Goal: Navigation & Orientation: Understand site structure

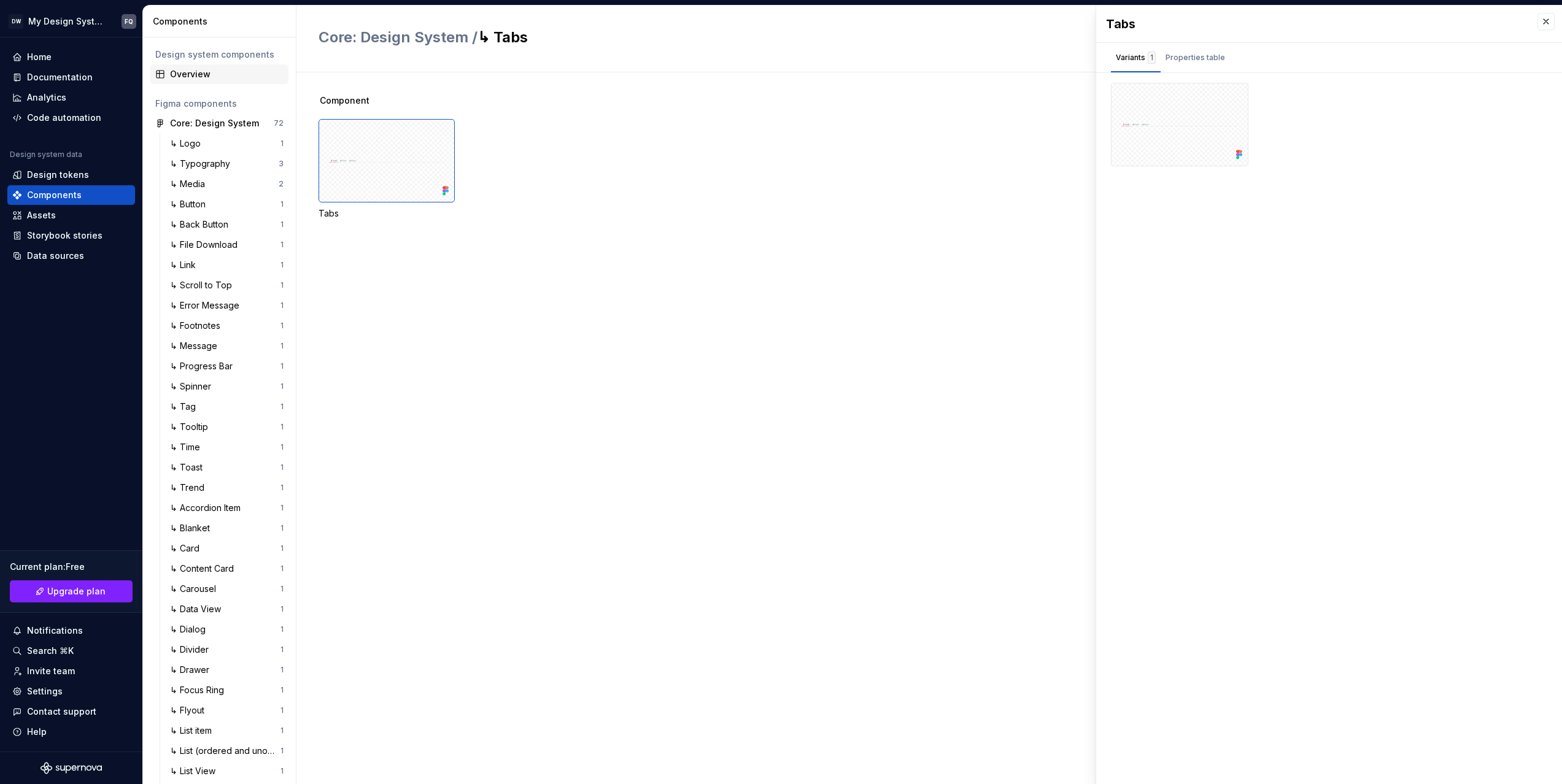
click at [189, 76] on div "Overview" at bounding box center [227, 74] width 114 height 12
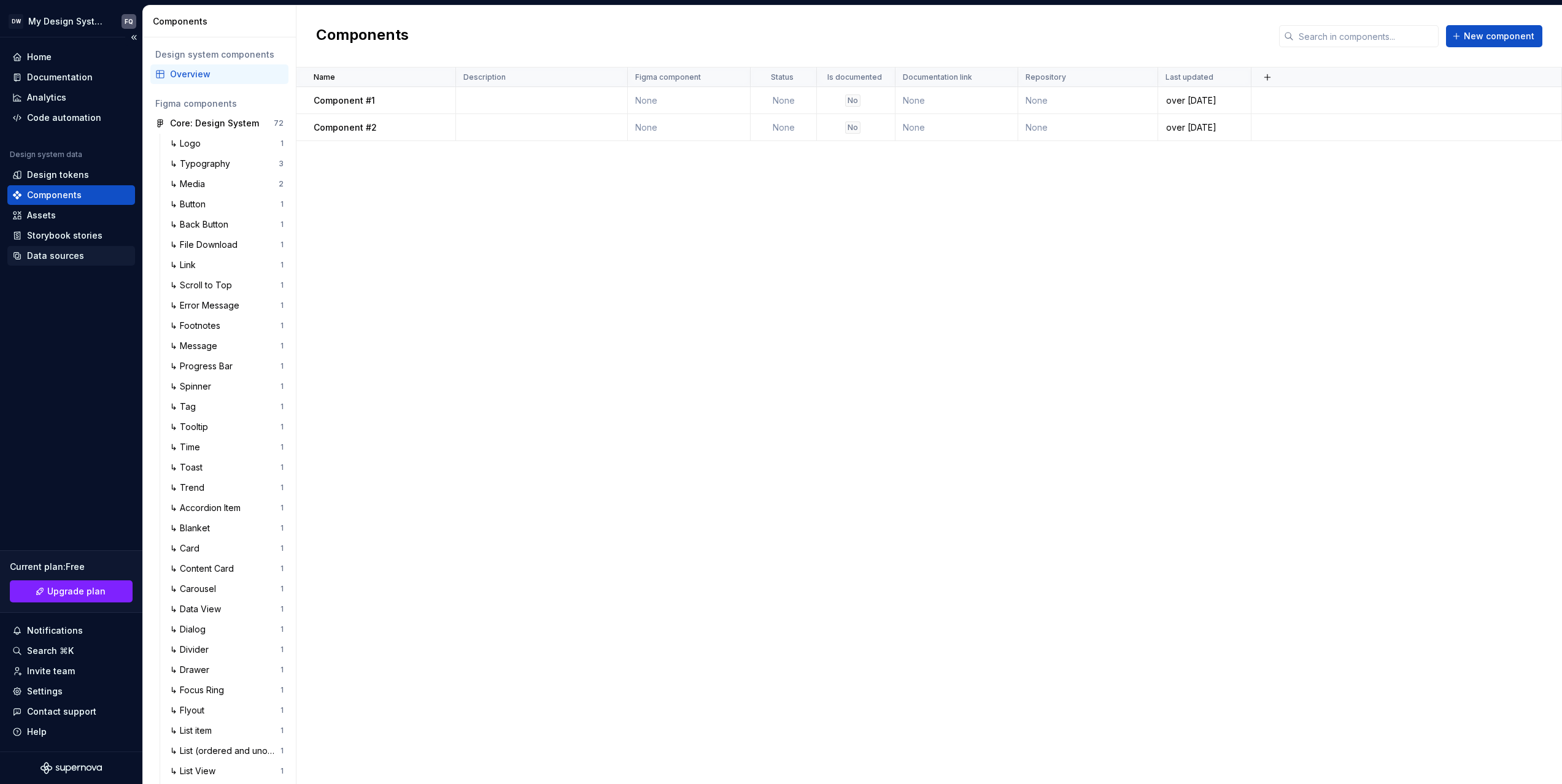
click at [45, 256] on div "Data sources" at bounding box center [55, 255] width 57 height 12
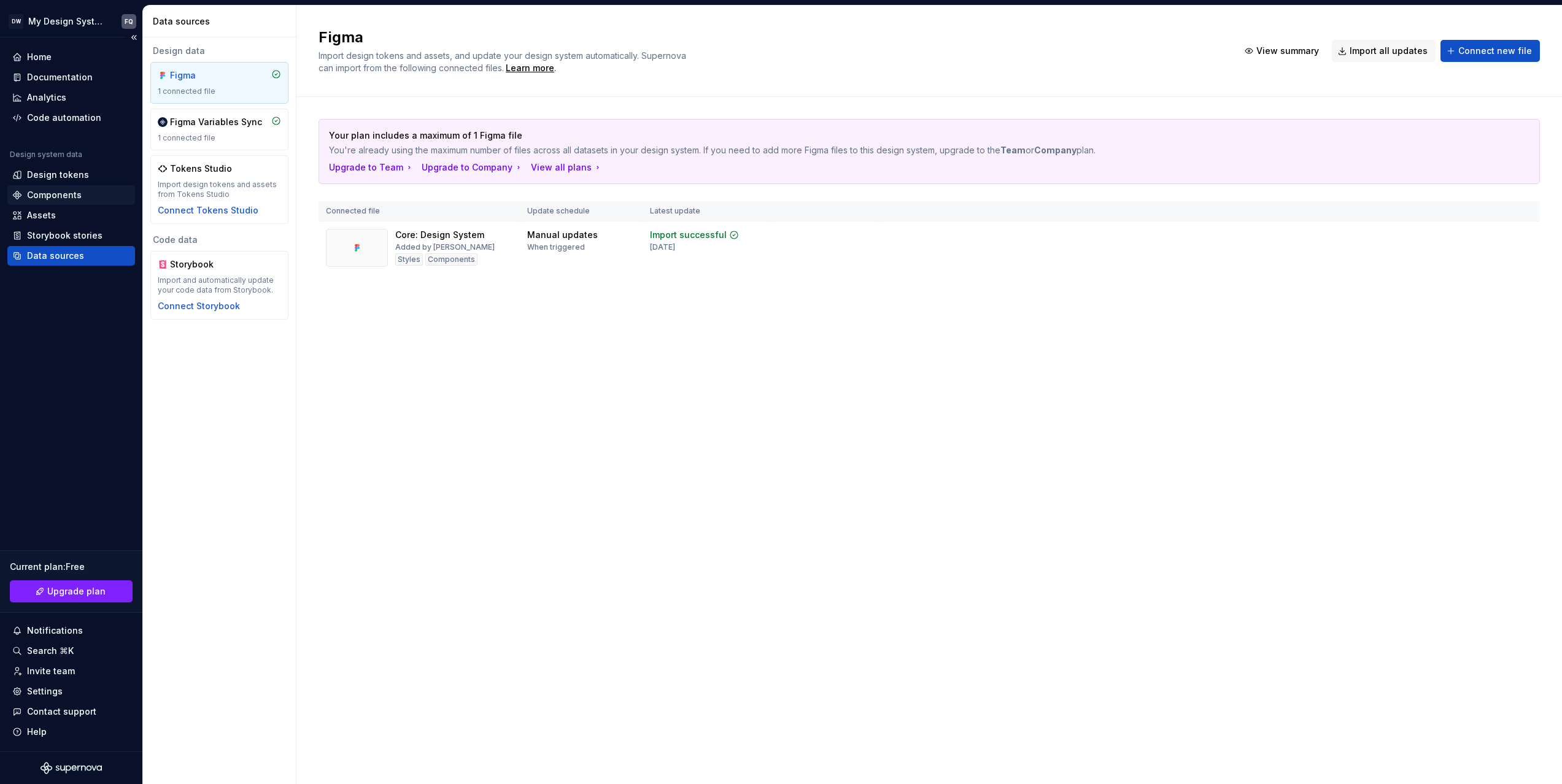
click at [53, 191] on div "Components" at bounding box center [54, 194] width 55 height 12
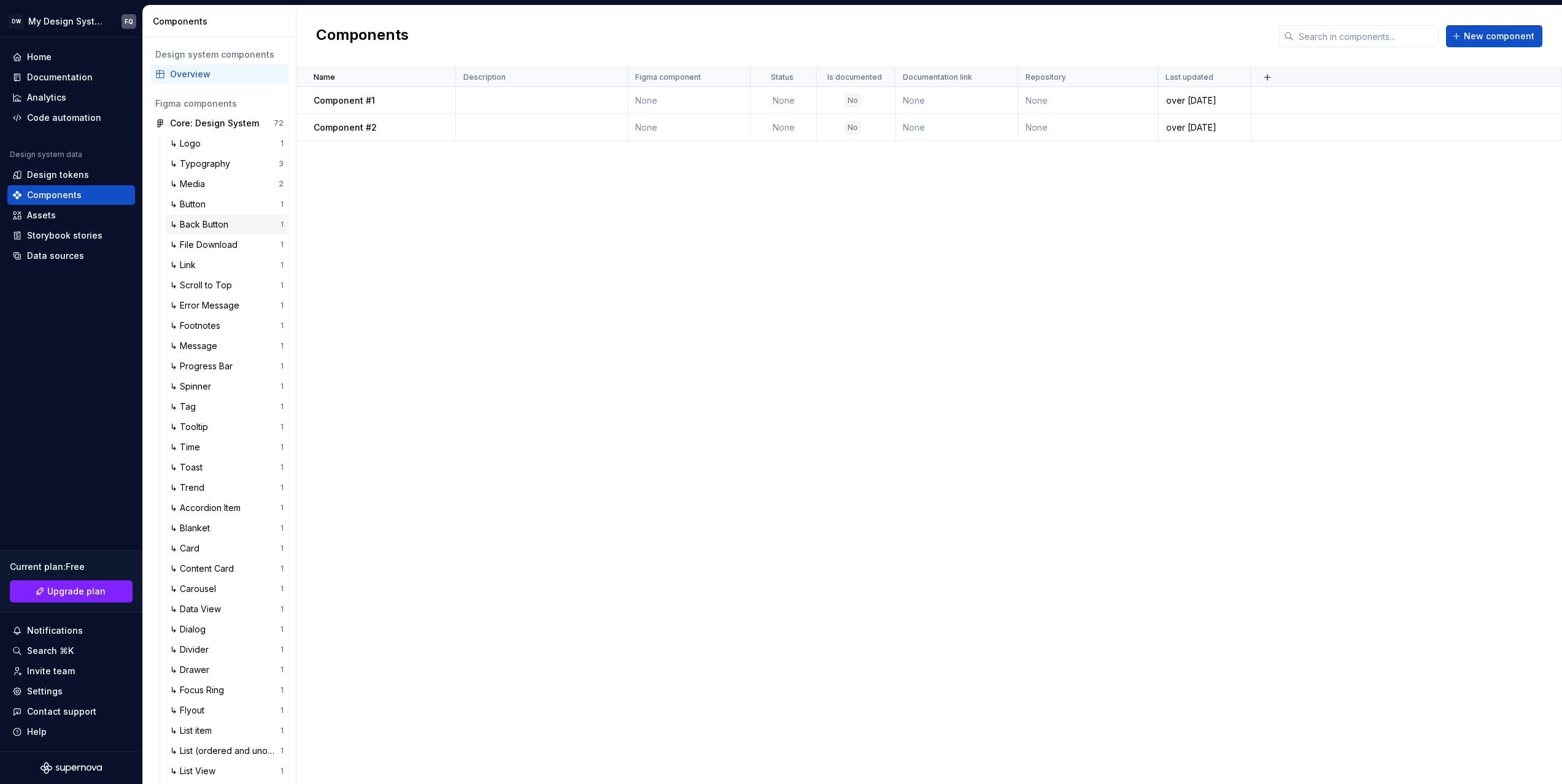
click at [210, 229] on div "↳ Back Button" at bounding box center [201, 224] width 63 height 12
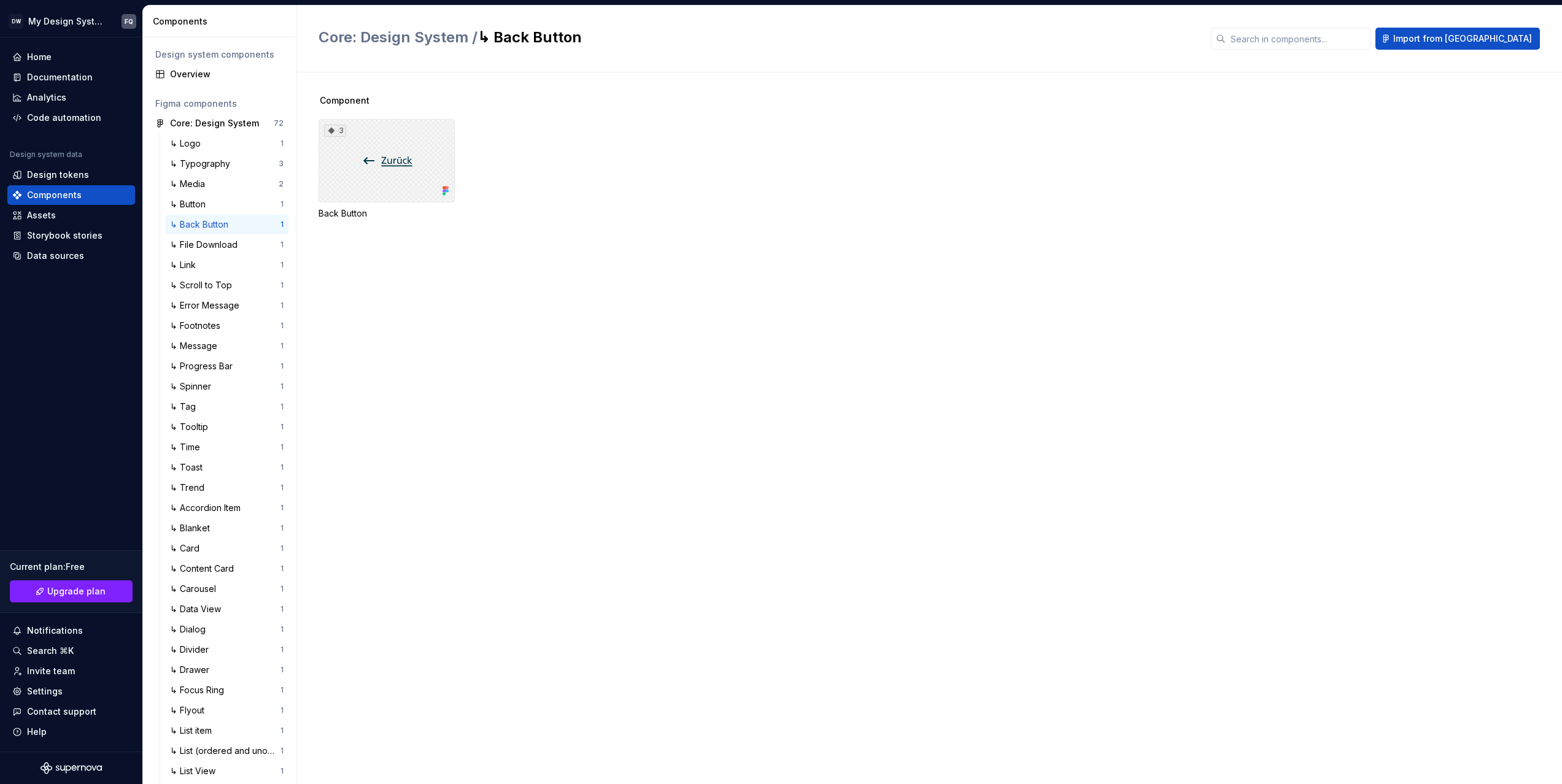
click at [343, 178] on div "3" at bounding box center [386, 160] width 136 height 83
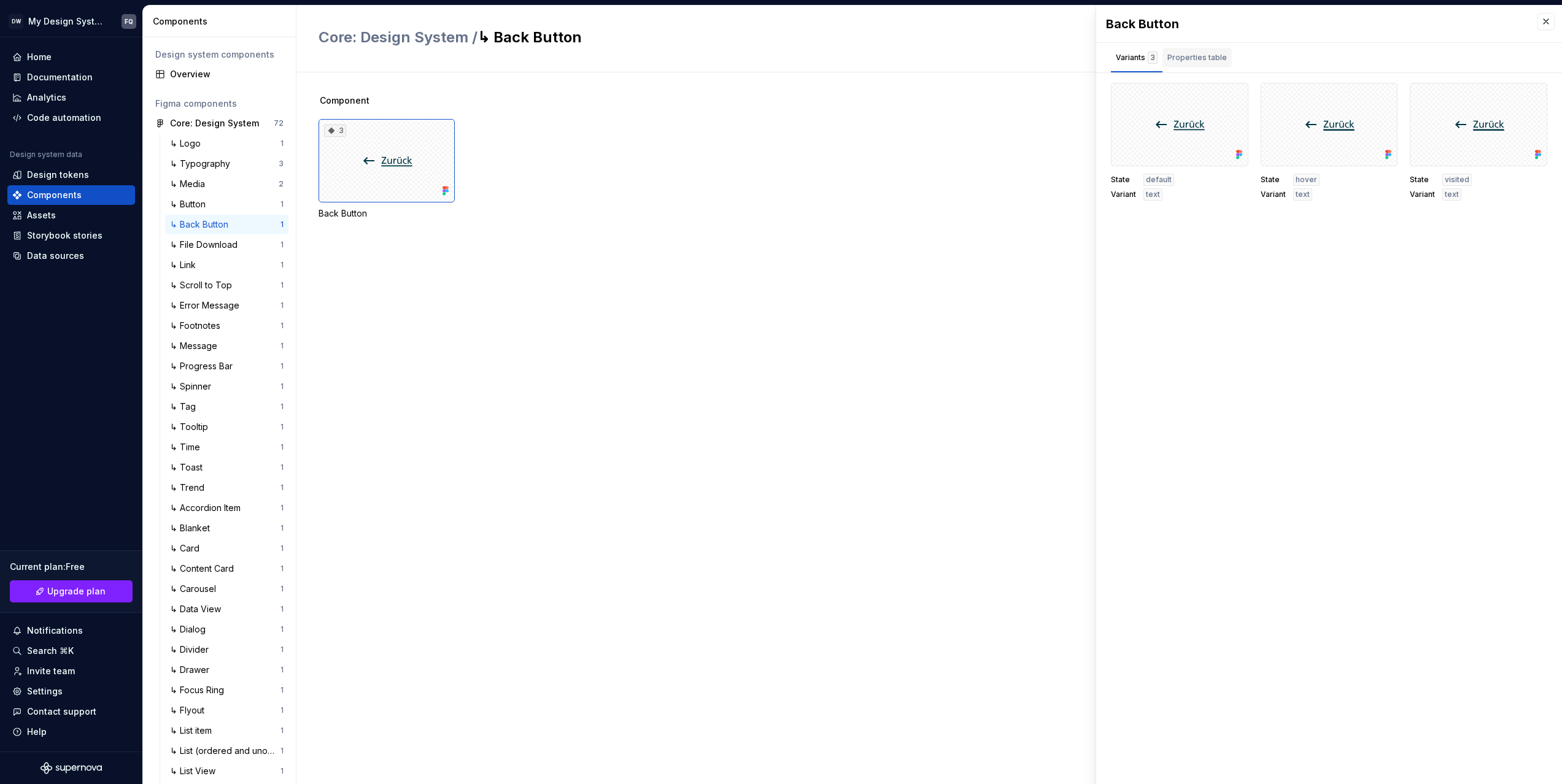
click at [1202, 60] on div "Properties table" at bounding box center [1197, 57] width 60 height 12
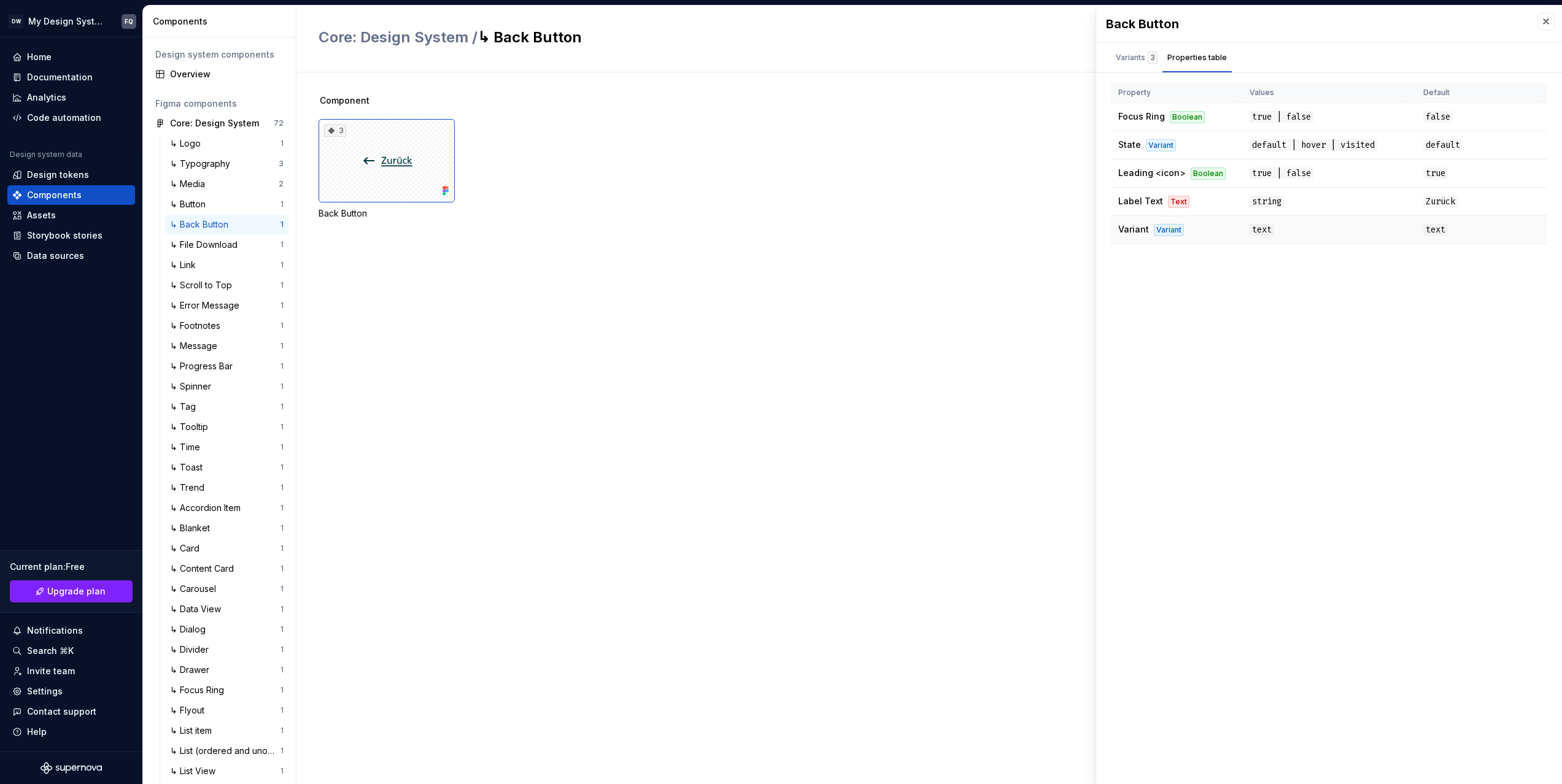
click at [1306, 225] on td "text" at bounding box center [1328, 230] width 174 height 28
click at [1267, 230] on span "text" at bounding box center [1261, 230] width 25 height 12
click at [1276, 203] on span "string" at bounding box center [1266, 201] width 34 height 12
click at [1275, 170] on span "true | false" at bounding box center [1280, 174] width 64 height 12
click at [1323, 169] on td "true | false" at bounding box center [1328, 173] width 174 height 28
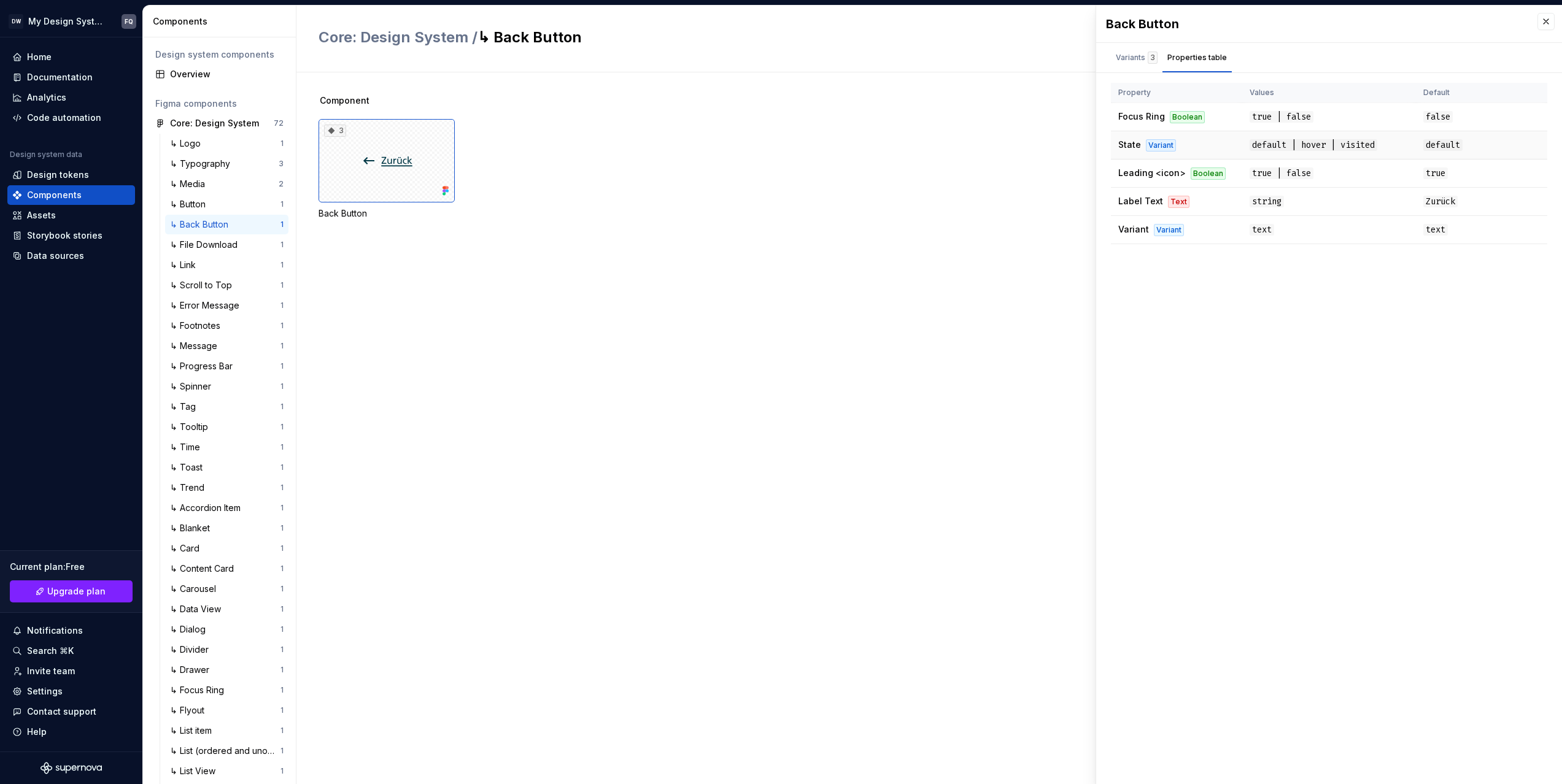
drag, startPoint x: 1463, startPoint y: 168, endPoint x: 1444, endPoint y: 150, distance: 26.2
click at [1460, 167] on td "true" at bounding box center [1481, 173] width 132 height 28
drag, startPoint x: 1443, startPoint y: 148, endPoint x: 1435, endPoint y: 114, distance: 34.9
click at [1442, 144] on span "default" at bounding box center [1442, 145] width 39 height 12
click at [1435, 109] on td "false" at bounding box center [1481, 117] width 132 height 28
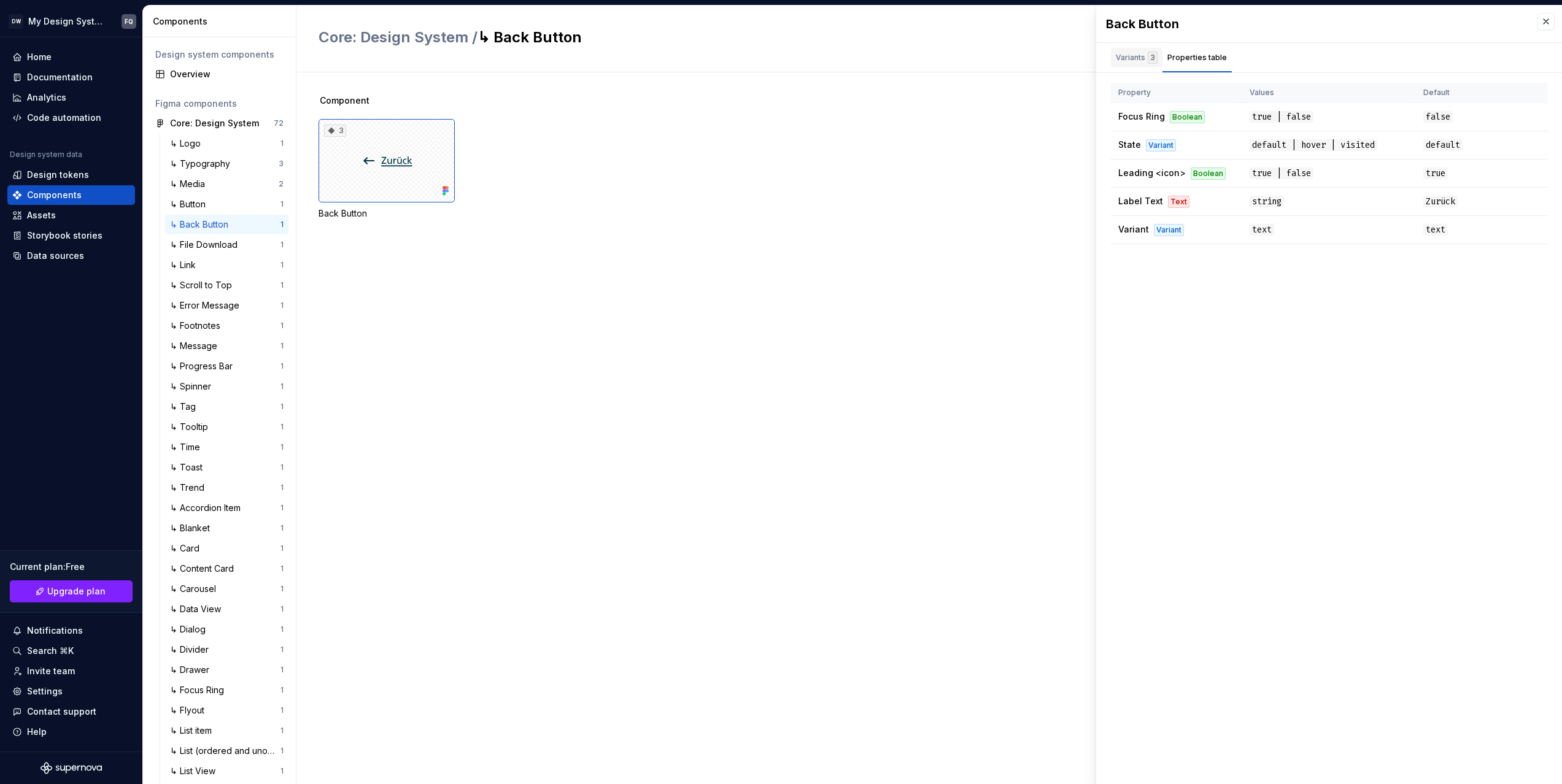
click at [1136, 56] on div "Variants 3" at bounding box center [1136, 57] width 41 height 12
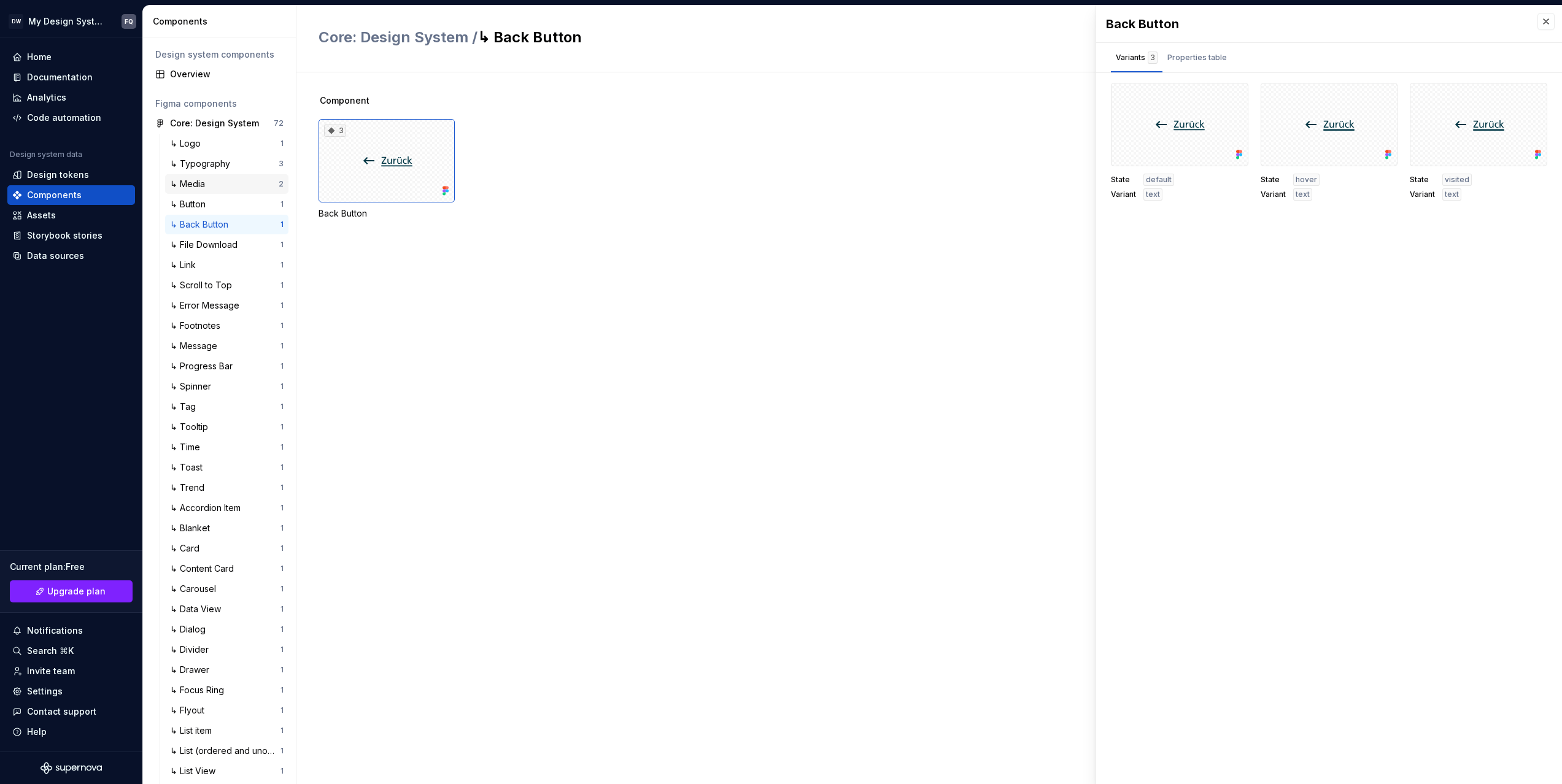
scroll to position [2, 0]
click at [276, 122] on button "button" at bounding box center [278, 121] width 17 height 17
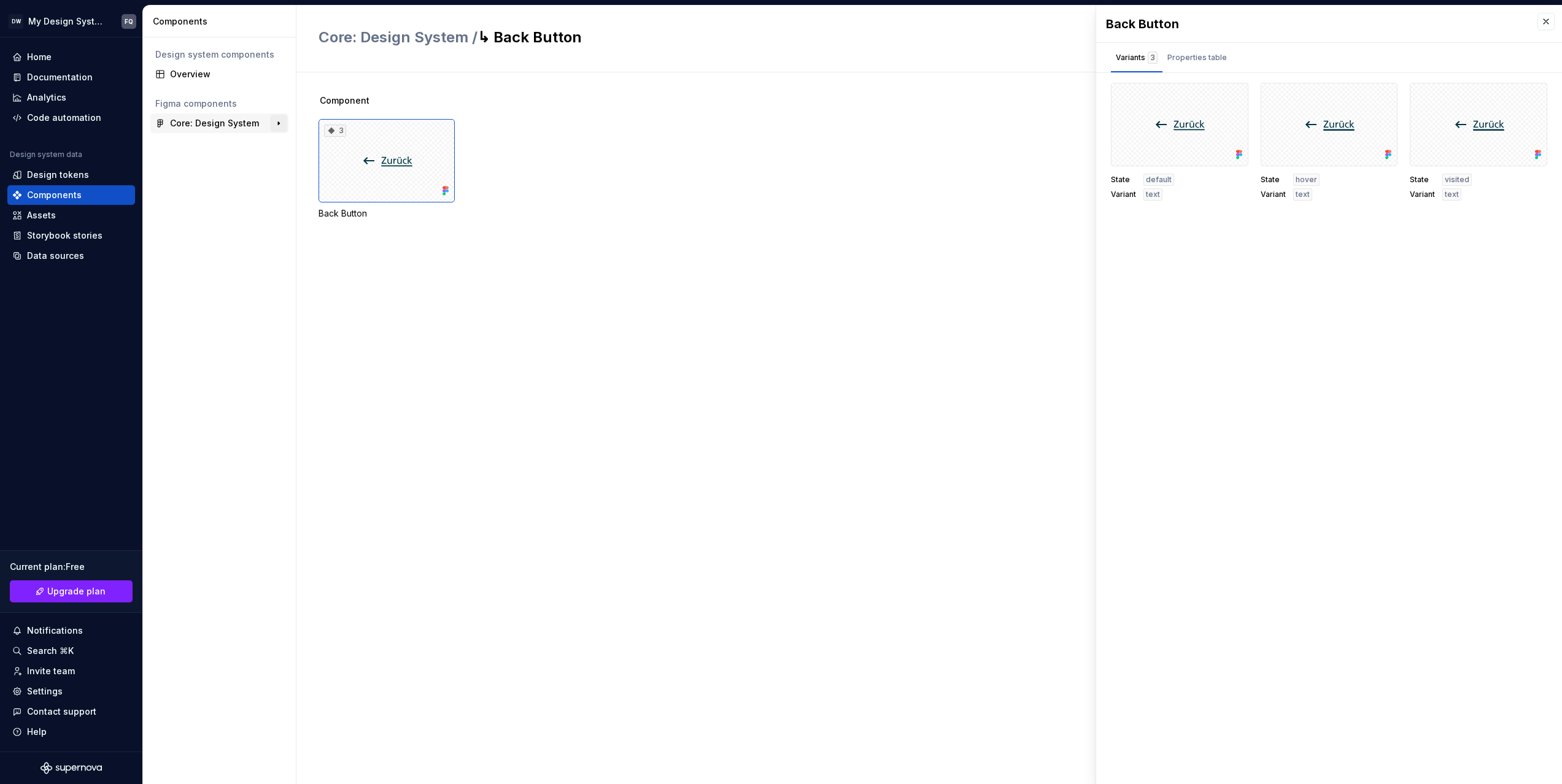
scroll to position [0, 0]
click at [276, 122] on button "button" at bounding box center [278, 123] width 17 height 17
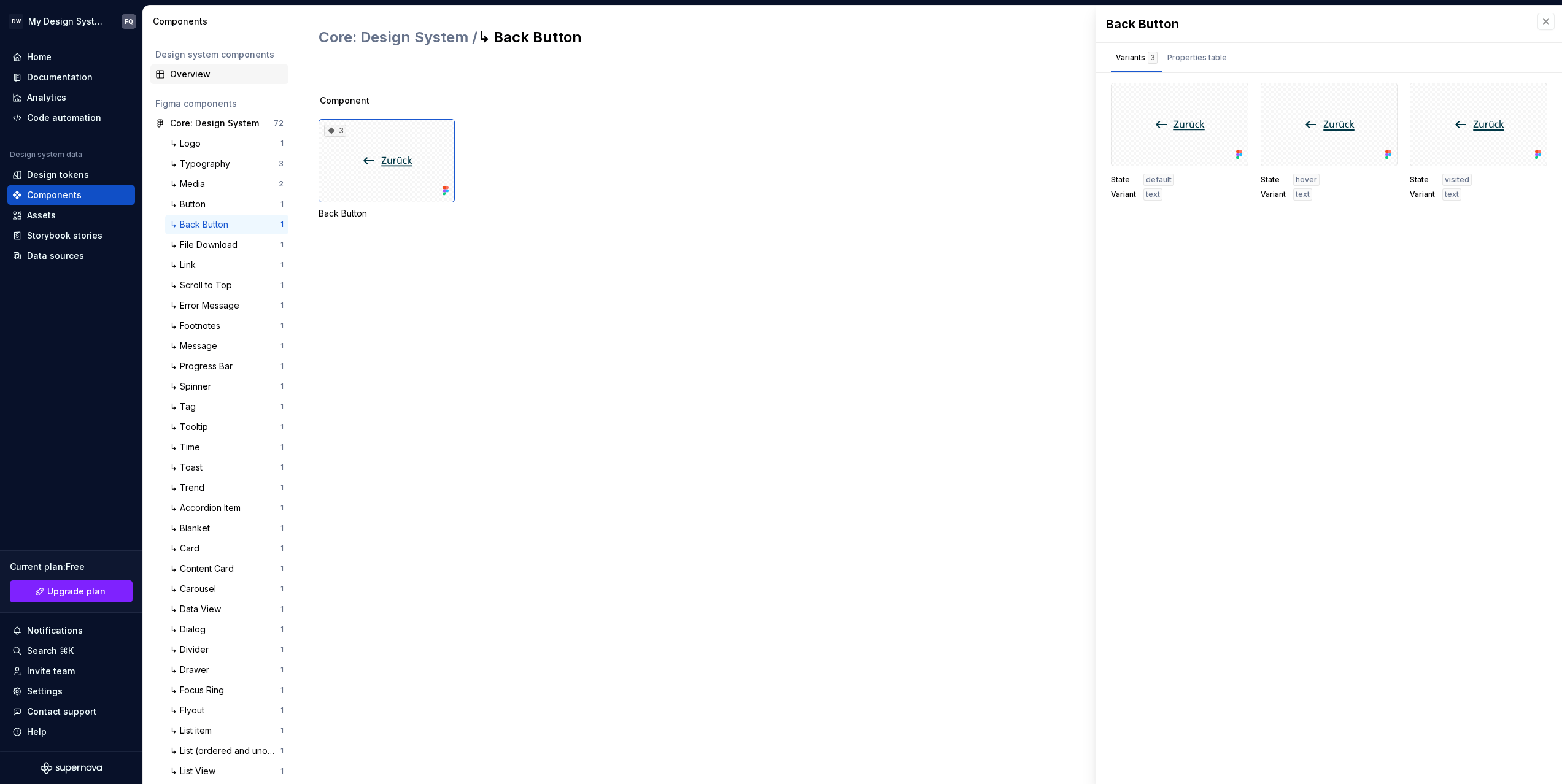
click at [198, 73] on div "Overview" at bounding box center [227, 74] width 114 height 12
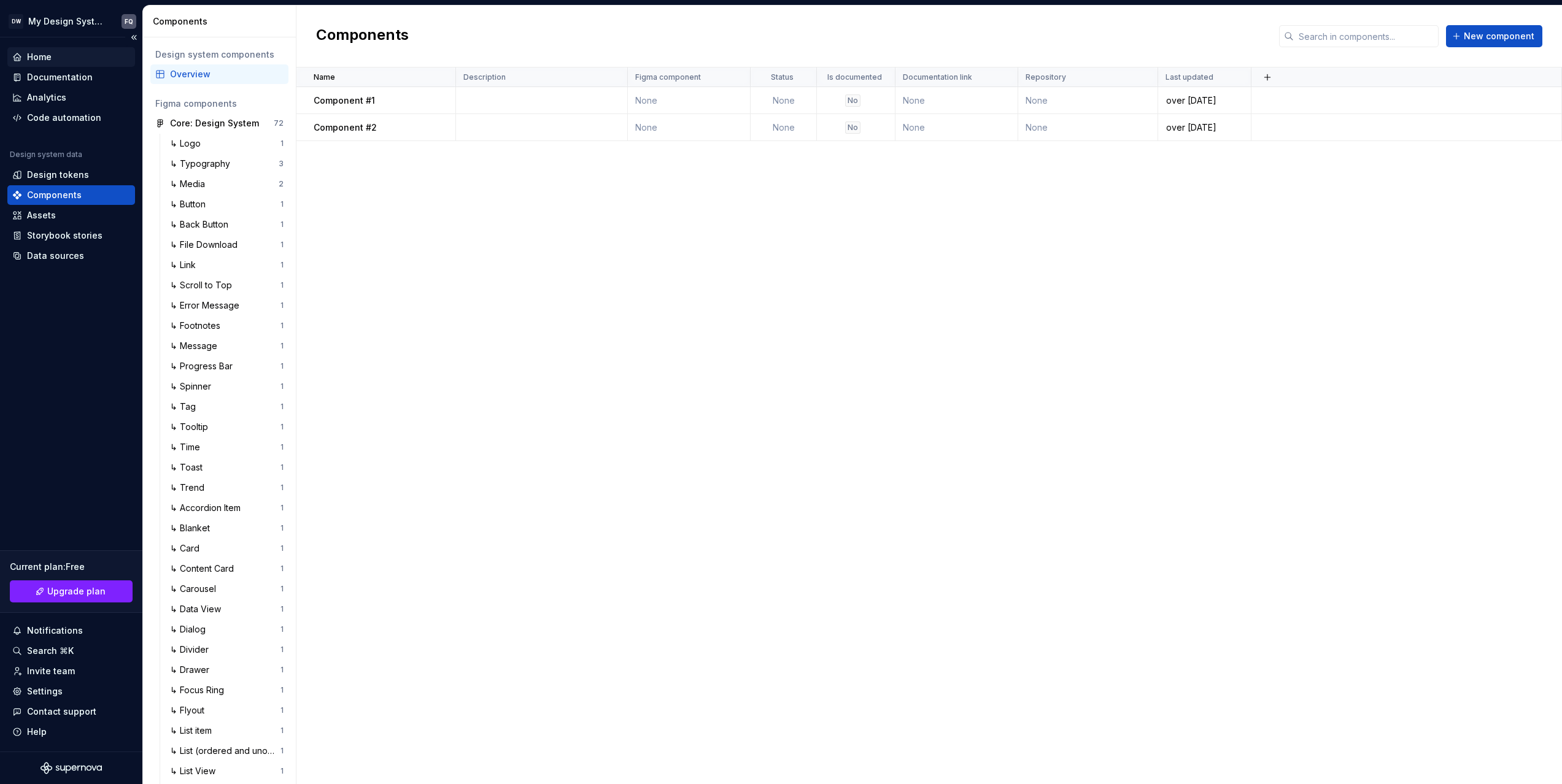
drag, startPoint x: 48, startPoint y: 51, endPoint x: 61, endPoint y: 54, distance: 13.3
click at [48, 51] on div "Home" at bounding box center [38, 57] width 25 height 12
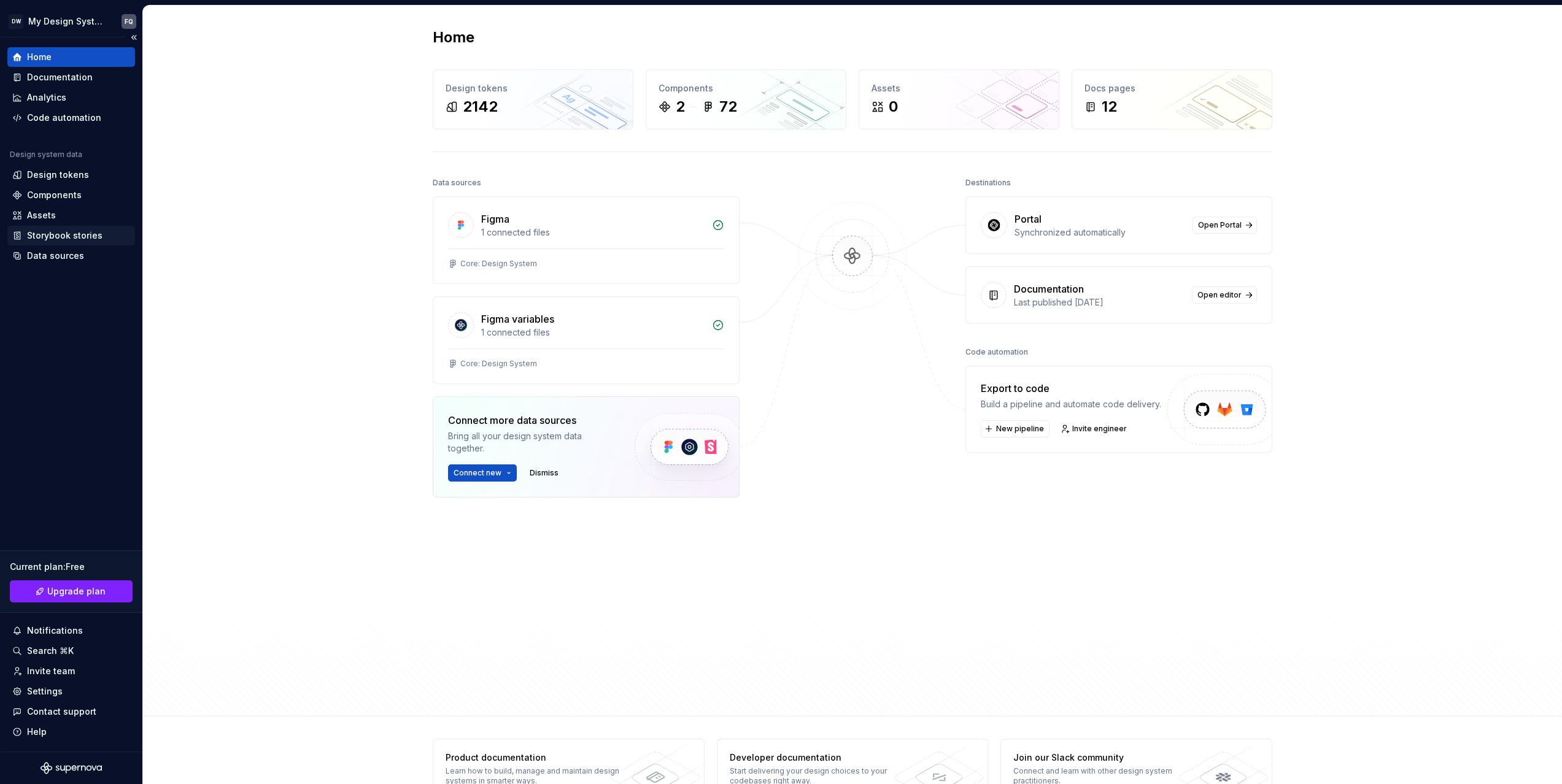
click at [56, 236] on div "Storybook stories" at bounding box center [64, 235] width 76 height 12
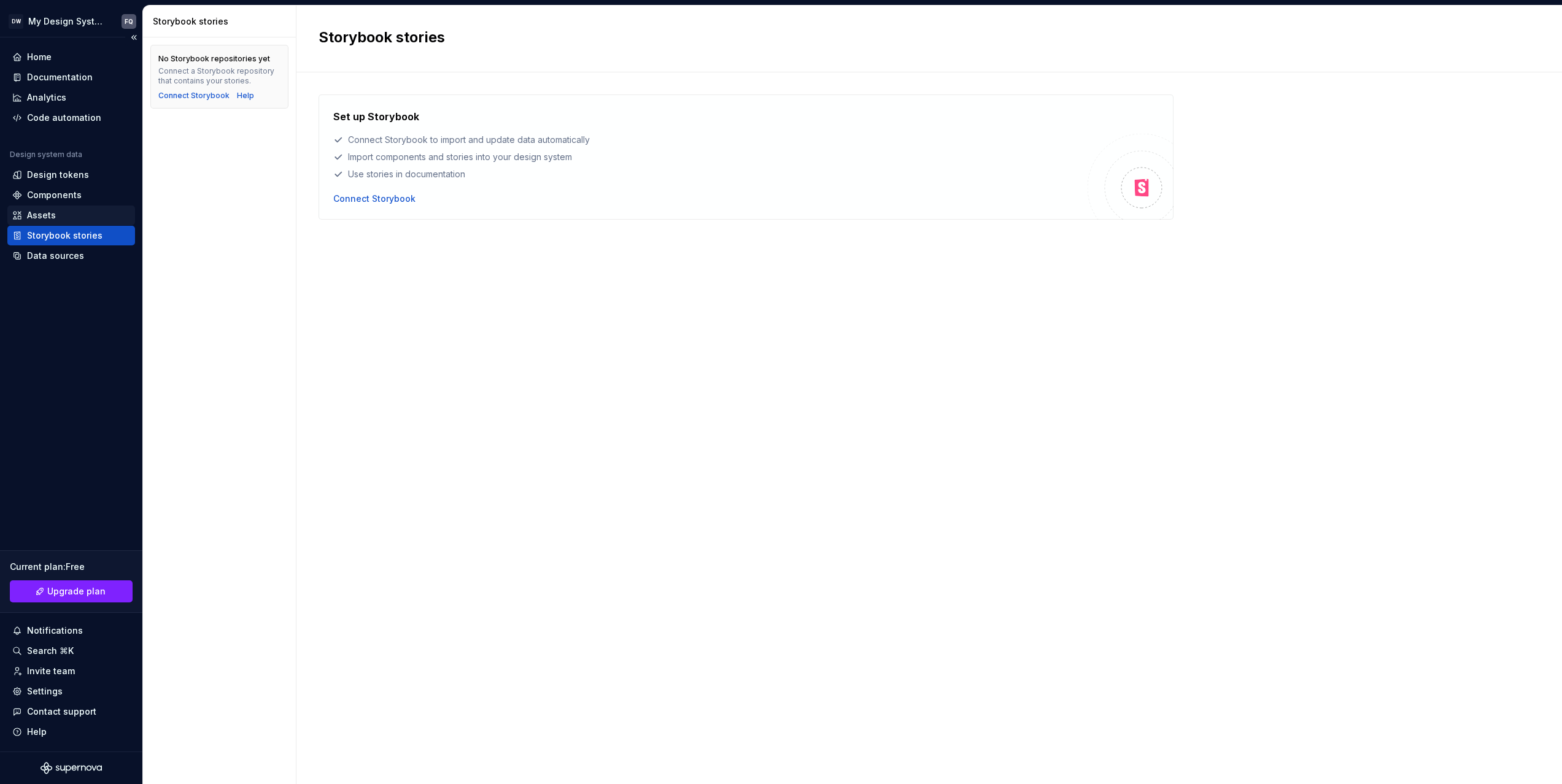
click at [41, 215] on div "Assets" at bounding box center [40, 215] width 28 height 12
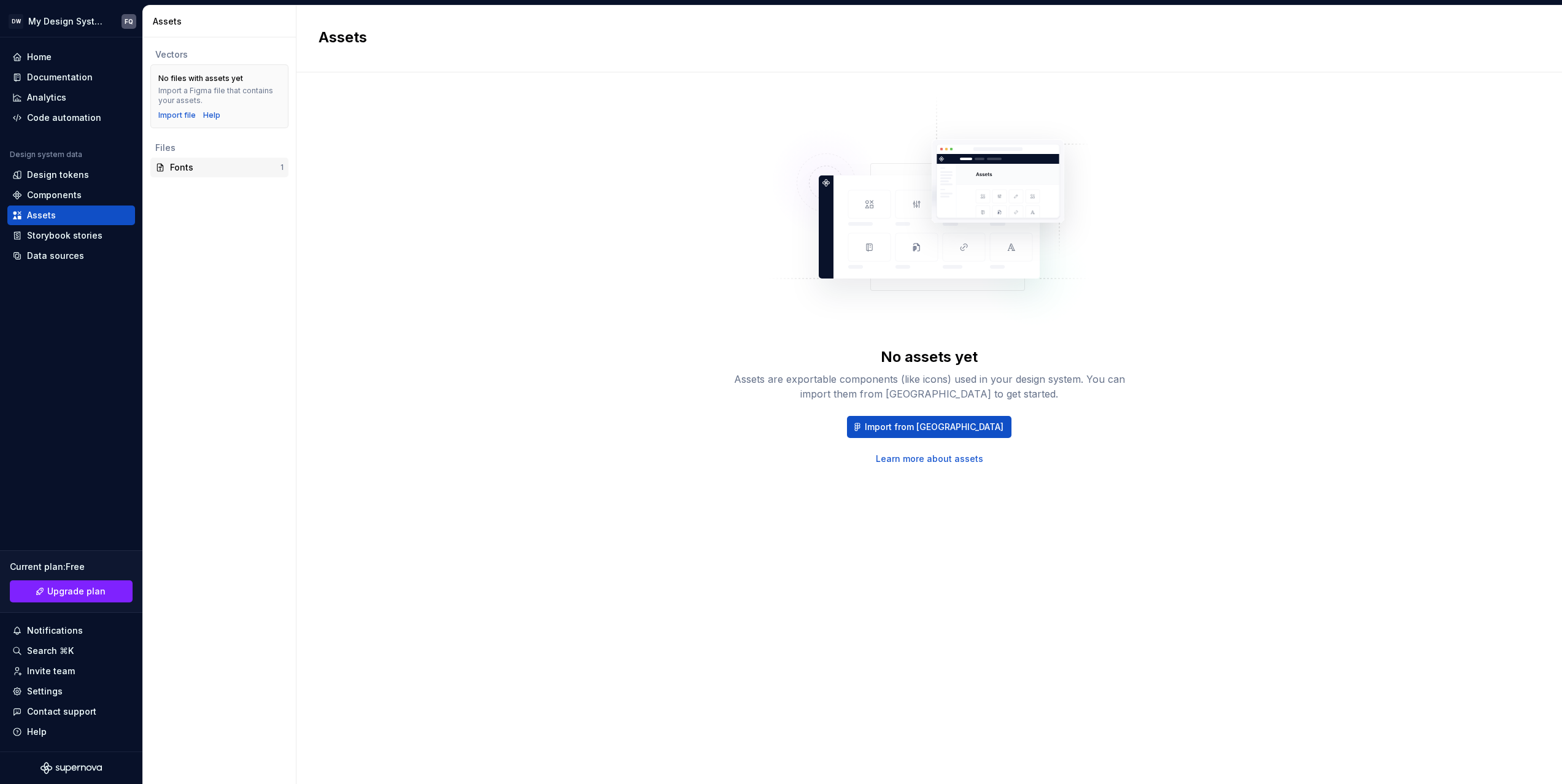
click at [192, 163] on div "Fonts" at bounding box center [225, 167] width 110 height 12
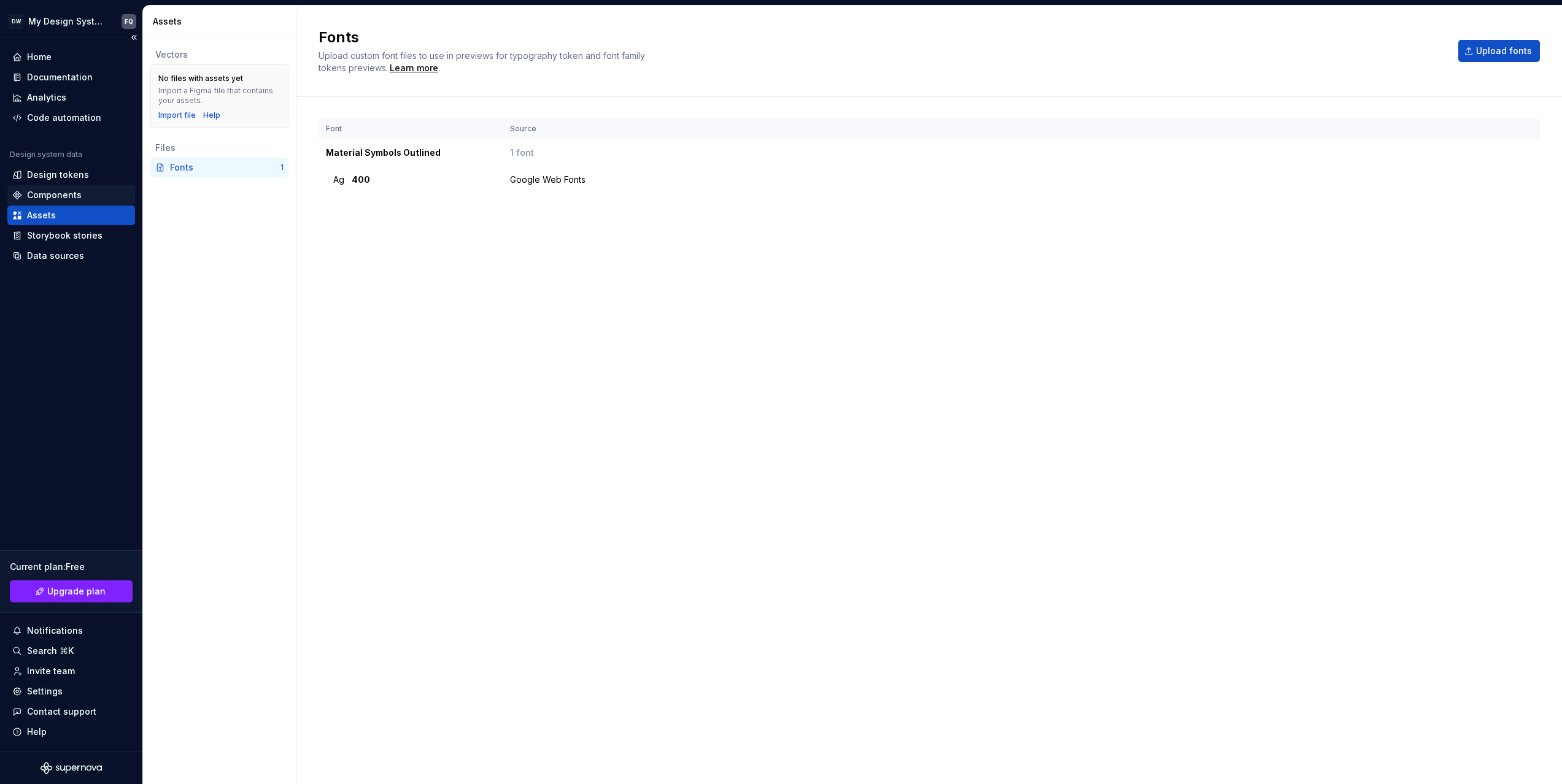
click at [40, 195] on div "Components" at bounding box center [54, 194] width 55 height 12
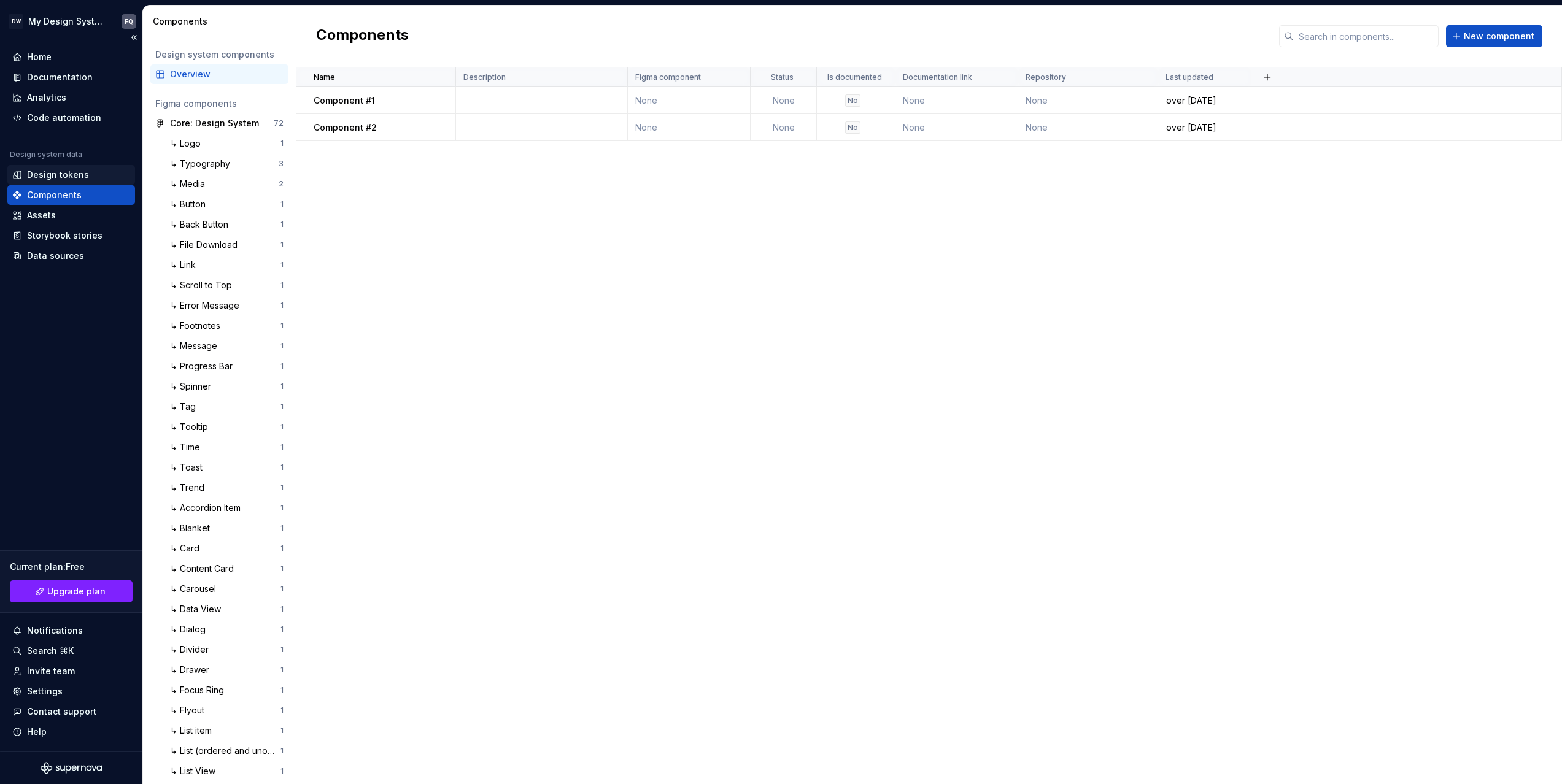
click at [60, 172] on div "Design tokens" at bounding box center [57, 175] width 62 height 12
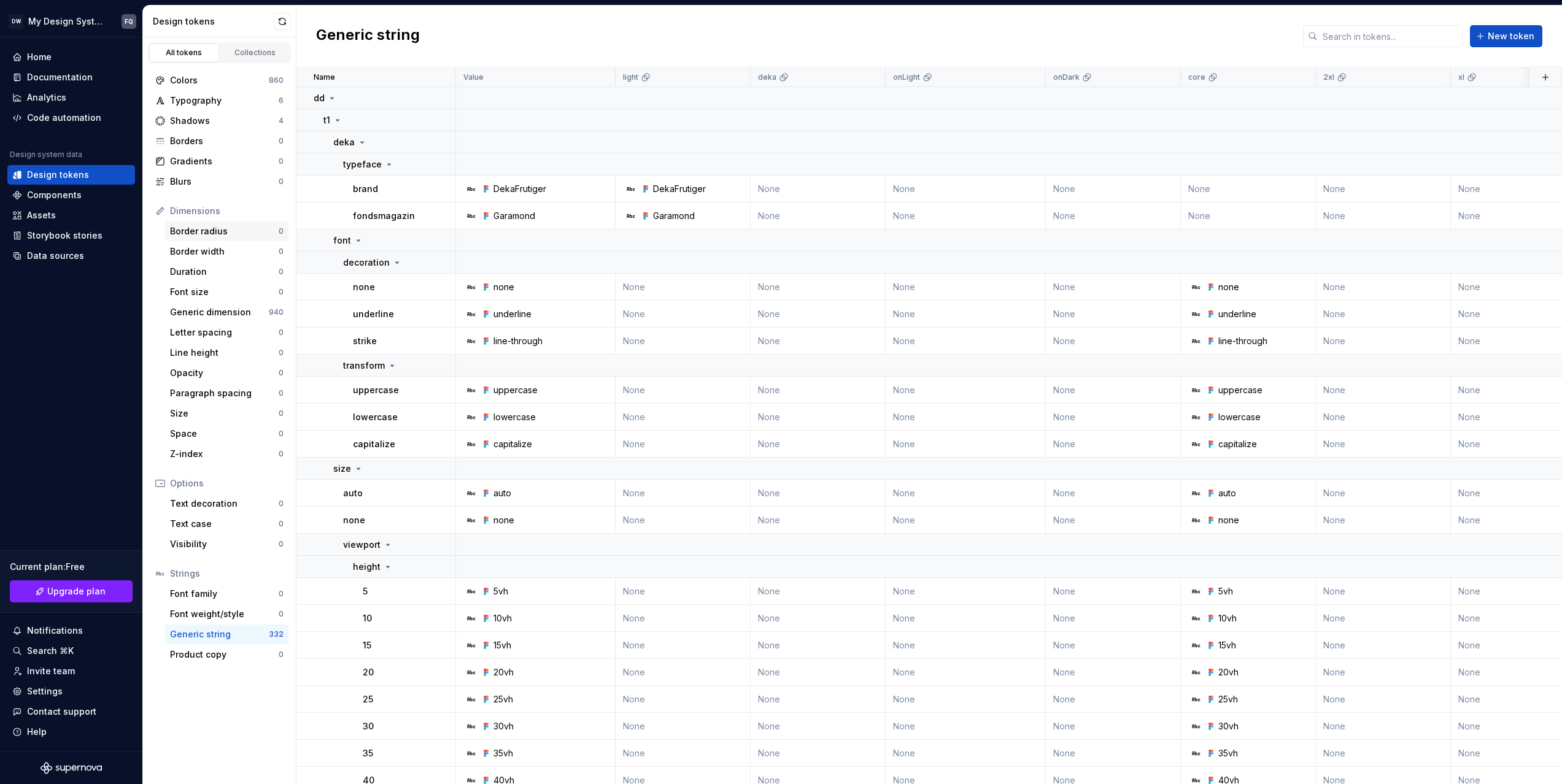
click at [199, 232] on div "Border radius" at bounding box center [224, 231] width 109 height 12
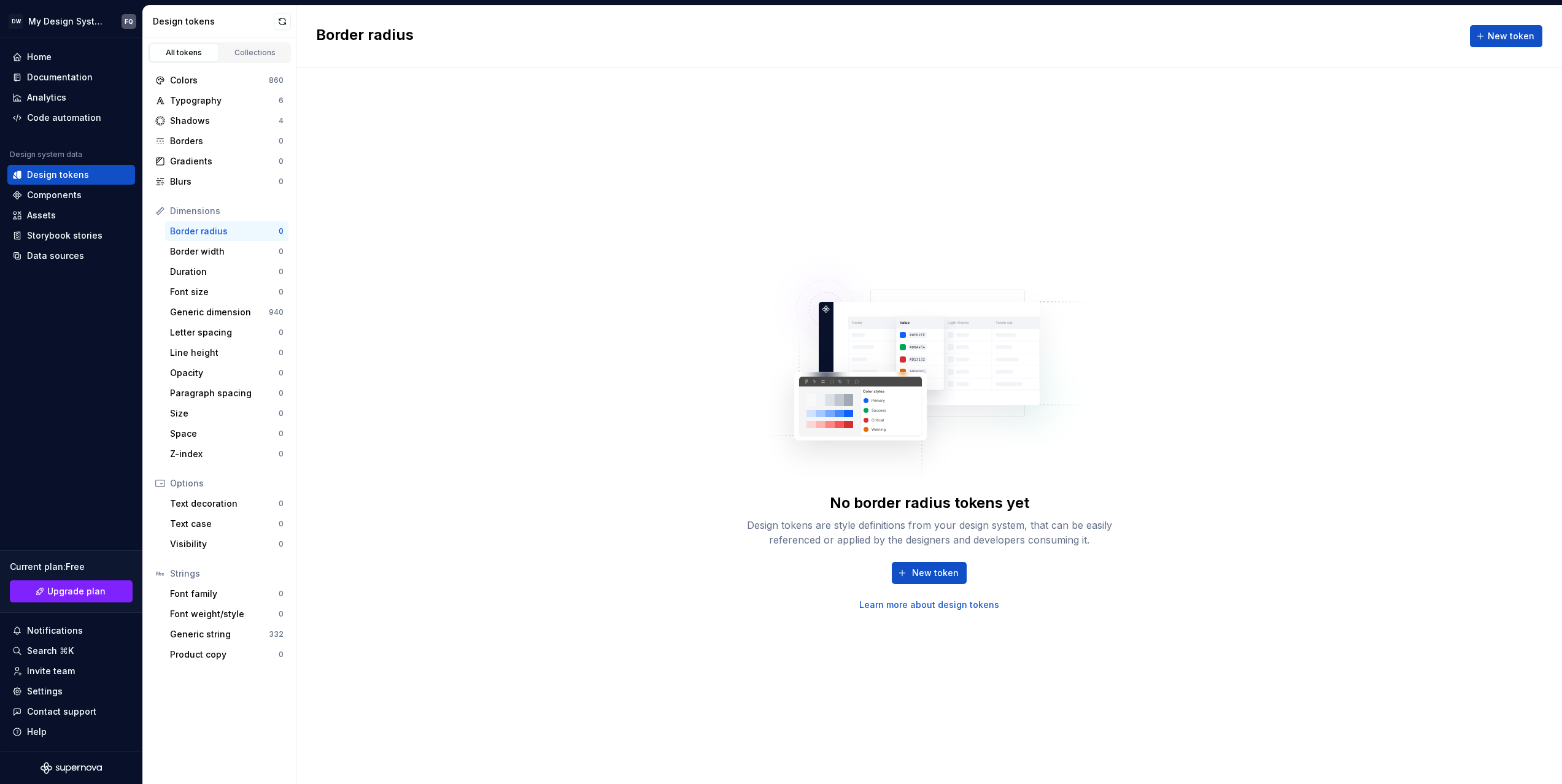
click at [161, 212] on icon at bounding box center [160, 211] width 10 height 10
click at [178, 212] on div "Dimensions" at bounding box center [227, 211] width 114 height 12
click at [48, 117] on div "Code automation" at bounding box center [64, 118] width 75 height 12
